Goal: Communication & Community: Ask a question

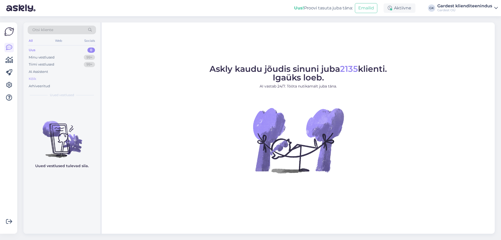
click at [37, 77] on div "Kõik" at bounding box center [62, 78] width 68 height 7
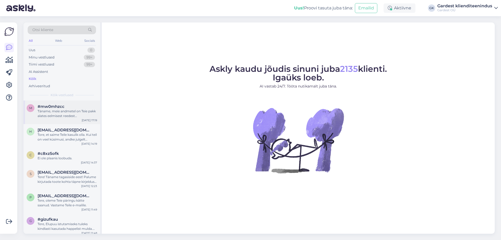
click at [57, 116] on div "Täname, meie andmetel on Teie pakk alates eelmisest reedest pakiautomaadis oote…" at bounding box center [68, 113] width 60 height 9
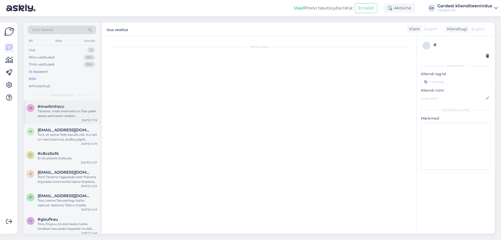
scroll to position [180, 0]
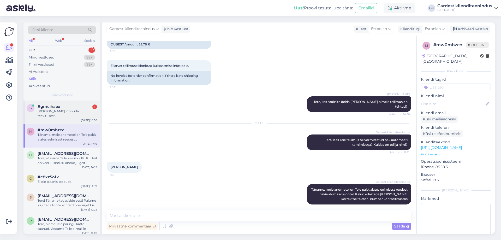
click at [61, 110] on div "[PERSON_NAME] loobuda teavitusest?" at bounding box center [68, 113] width 60 height 9
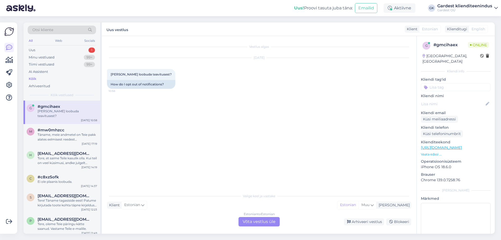
scroll to position [0, 0]
click at [253, 223] on div "Estonian to Estonian Võta vestlus üle" at bounding box center [259, 221] width 41 height 9
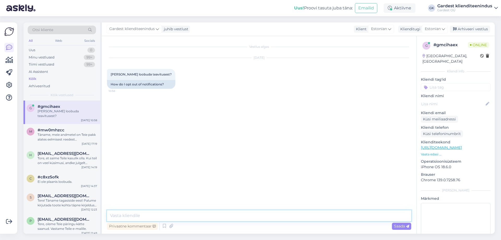
click at [156, 218] on textarea at bounding box center [259, 215] width 304 height 11
type textarea "Tere! Palun täpsustage, millistest teavitustest?"
click at [403, 227] on span "Saada" at bounding box center [401, 226] width 15 height 5
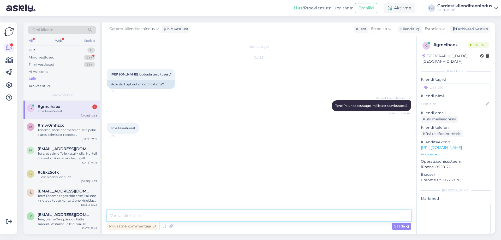
click at [187, 217] on textarea at bounding box center [259, 215] width 304 height 11
type textarea "O"
type textarea "[PERSON_NAME] edastage [PERSON_NAME] telefoni number ja me edastame selle turun…"
